Goal: Transaction & Acquisition: Purchase product/service

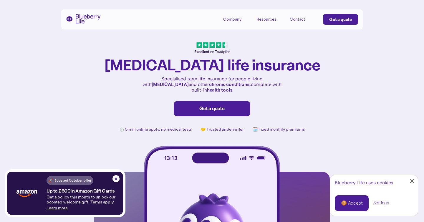
click at [327, 22] on link "Get a quote" at bounding box center [340, 19] width 35 height 11
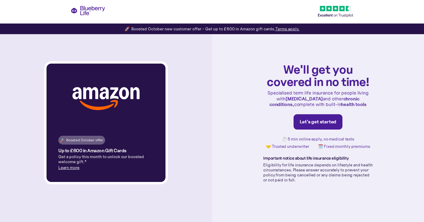
click at [324, 123] on div "Let's get started" at bounding box center [318, 122] width 37 height 6
click at [314, 114] on link "Let's get started" at bounding box center [317, 121] width 49 height 15
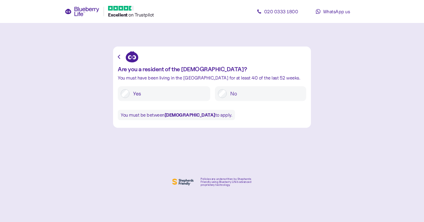
click at [244, 97] on label "No" at bounding box center [265, 93] width 76 height 9
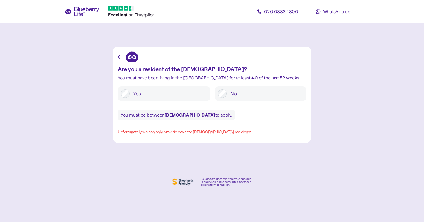
drag, startPoint x: 179, startPoint y: 99, endPoint x: 179, endPoint y: 93, distance: 5.9
click at [179, 99] on div "Yes" at bounding box center [164, 93] width 92 height 15
click at [179, 93] on label "Yes" at bounding box center [168, 93] width 78 height 9
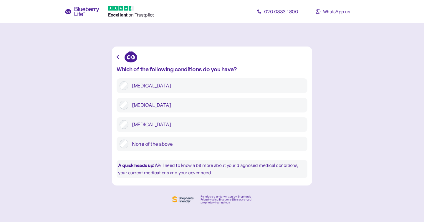
click at [192, 103] on label "[MEDICAL_DATA]" at bounding box center [216, 105] width 176 height 9
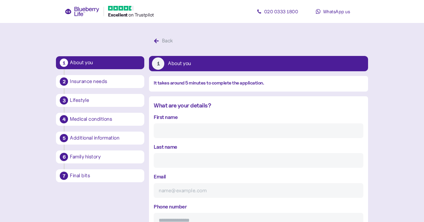
click at [159, 40] on icon "button" at bounding box center [156, 40] width 5 height 5
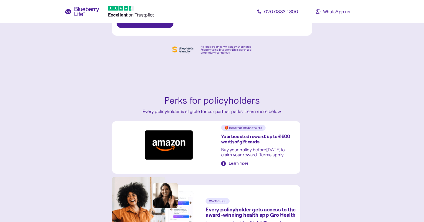
scroll to position [188, 0]
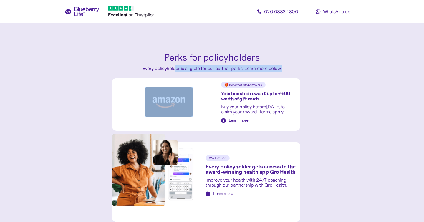
drag, startPoint x: 175, startPoint y: 68, endPoint x: 252, endPoint y: 75, distance: 76.6
click at [251, 75] on div "Perks for policyholders Every policyholder is eligible for our partner perks. L…" at bounding box center [212, 136] width 200 height 172
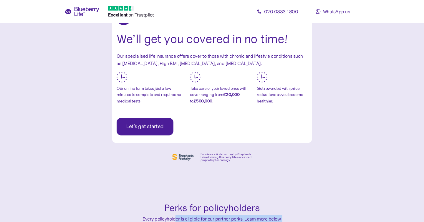
scroll to position [0, 0]
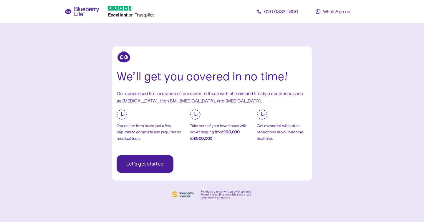
click at [158, 171] on span "Let's get started" at bounding box center [144, 163] width 37 height 17
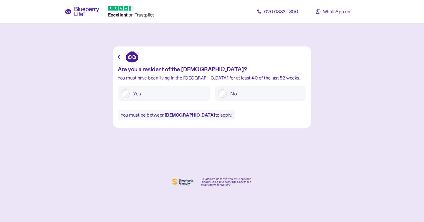
click at [178, 94] on label "Yes" at bounding box center [168, 93] width 78 height 9
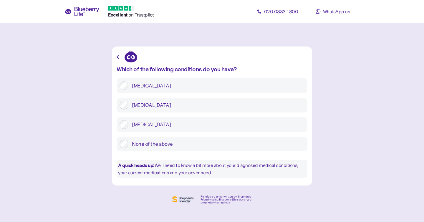
click at [118, 55] on icon "button" at bounding box center [118, 57] width 2 height 4
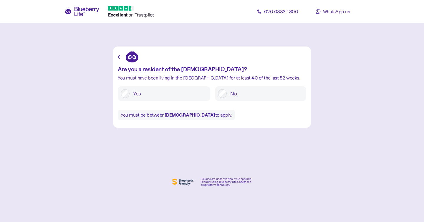
click at [169, 91] on label "Yes" at bounding box center [168, 93] width 78 height 9
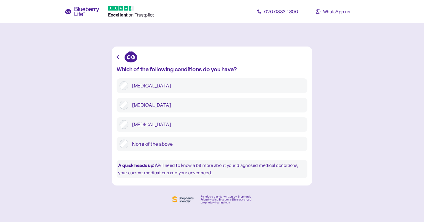
click at [174, 105] on label "[MEDICAL_DATA]" at bounding box center [216, 105] width 176 height 9
